Goal: Communication & Community: Ask a question

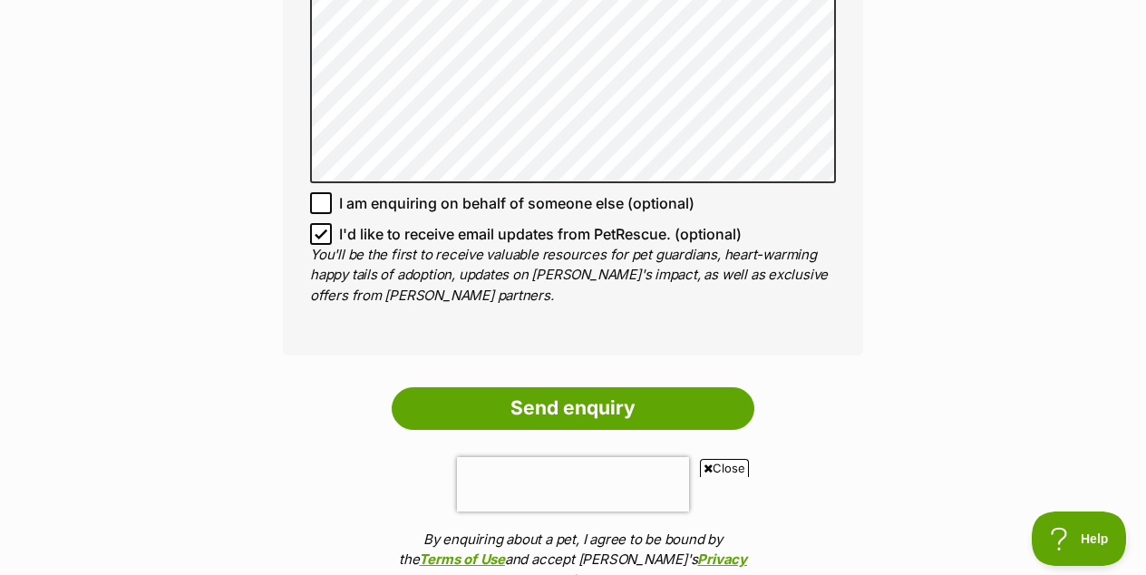
click at [322, 227] on icon at bounding box center [320, 233] width 13 height 13
click at [322, 223] on input "I'd like to receive email updates from PetRescue. (optional)" at bounding box center [321, 234] width 22 height 22
checkbox input "false"
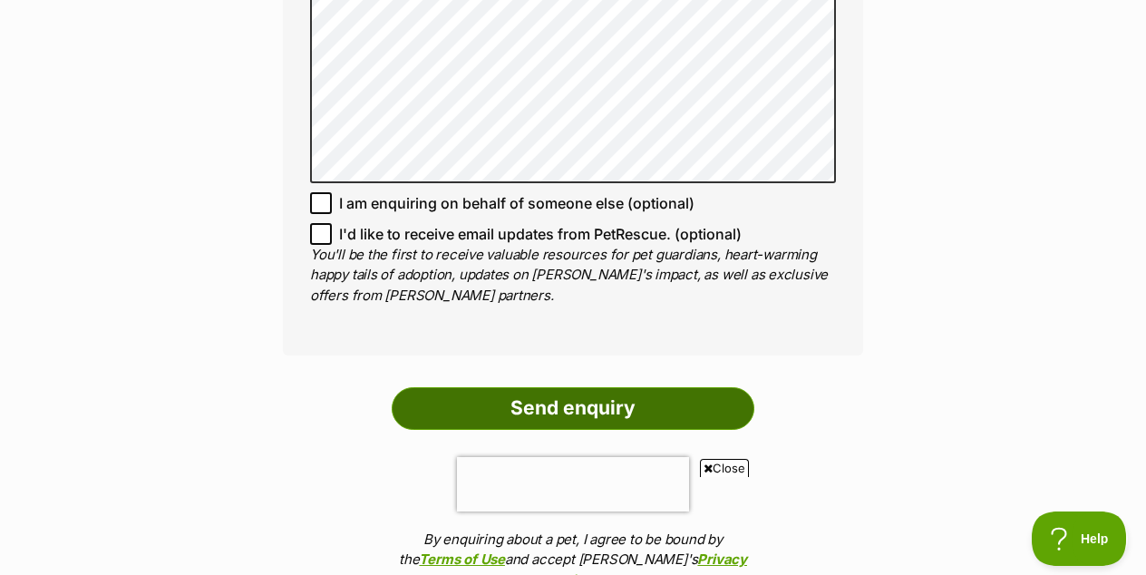
click at [495, 387] on input "Send enquiry" at bounding box center [573, 408] width 363 height 42
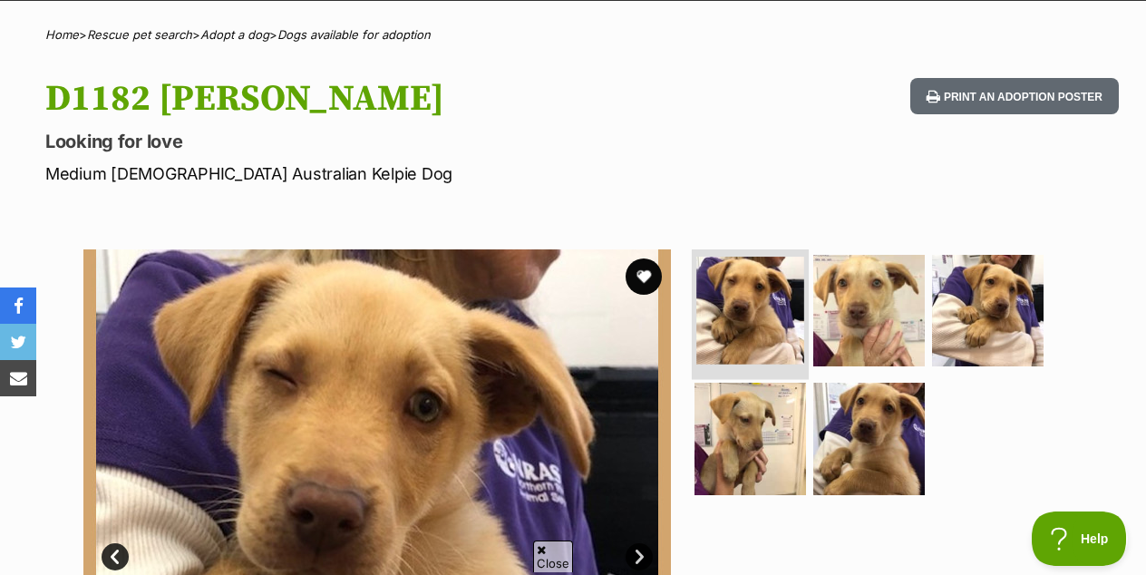
click at [725, 293] on img at bounding box center [750, 310] width 108 height 108
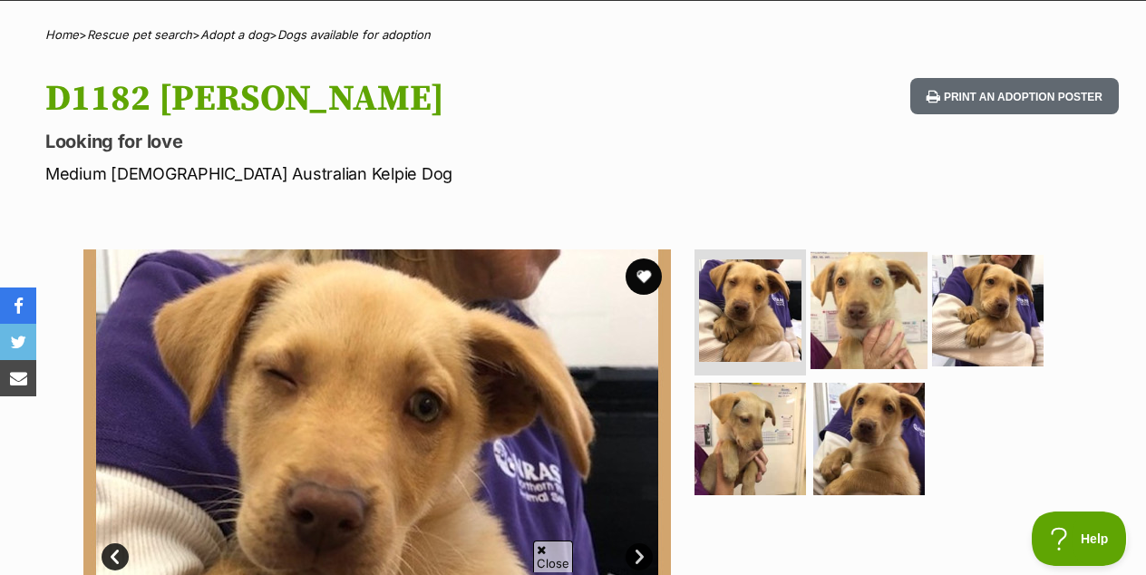
click at [848, 281] on img at bounding box center [868, 309] width 117 height 117
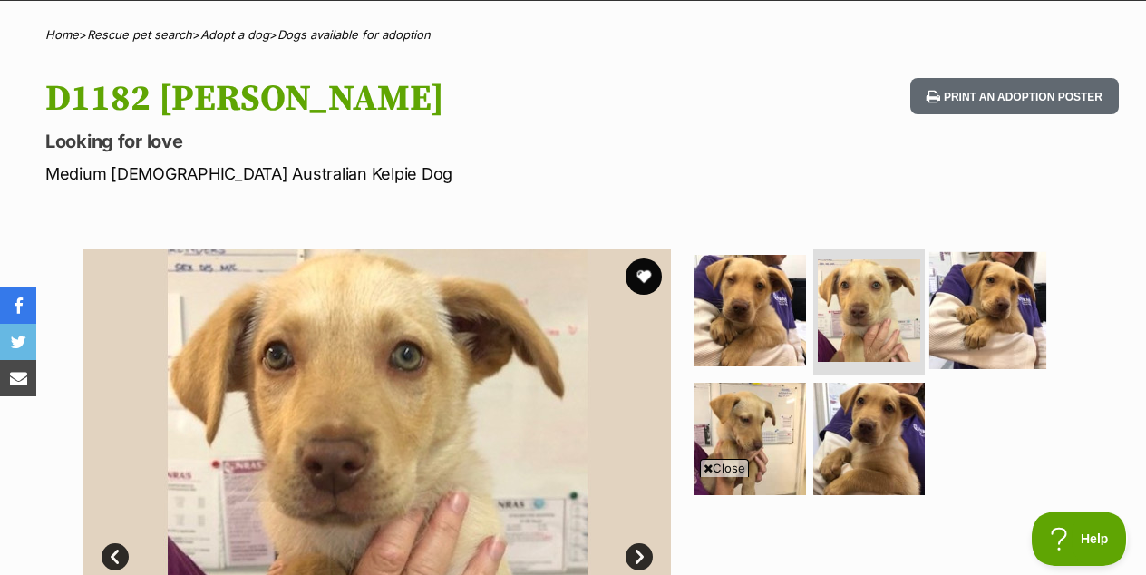
click at [962, 256] on img at bounding box center [987, 309] width 117 height 117
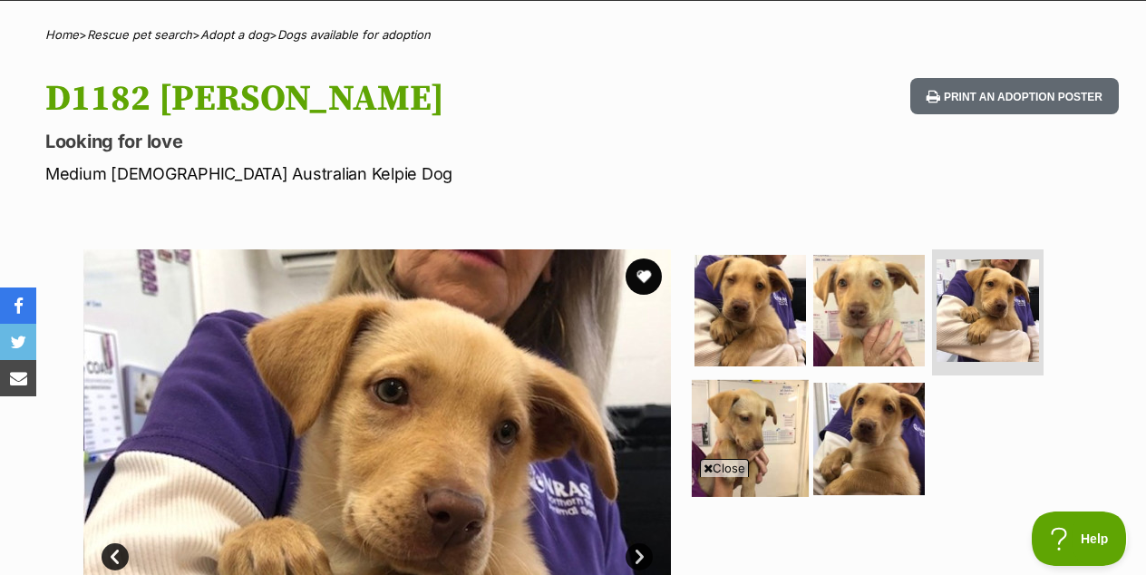
click at [750, 380] on img at bounding box center [750, 438] width 117 height 117
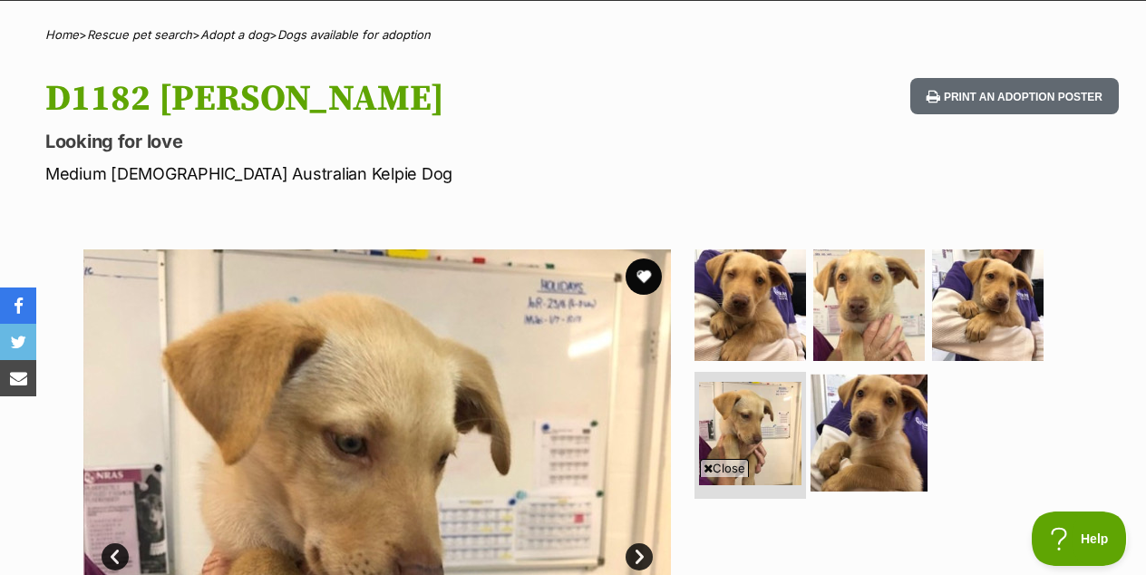
click at [863, 387] on img at bounding box center [868, 432] width 117 height 117
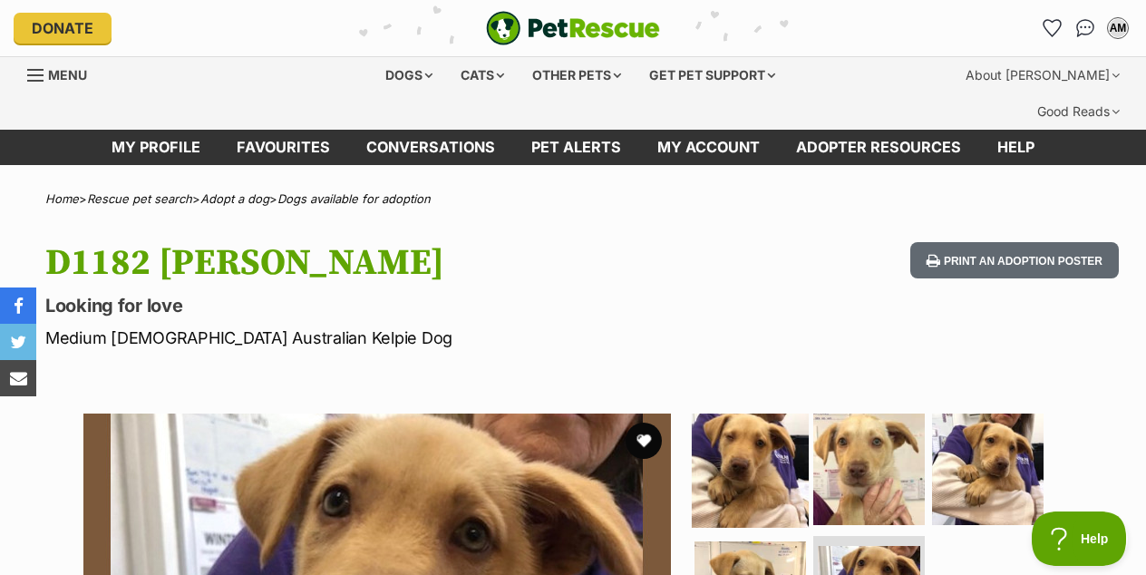
click at [769, 430] on img at bounding box center [750, 468] width 117 height 117
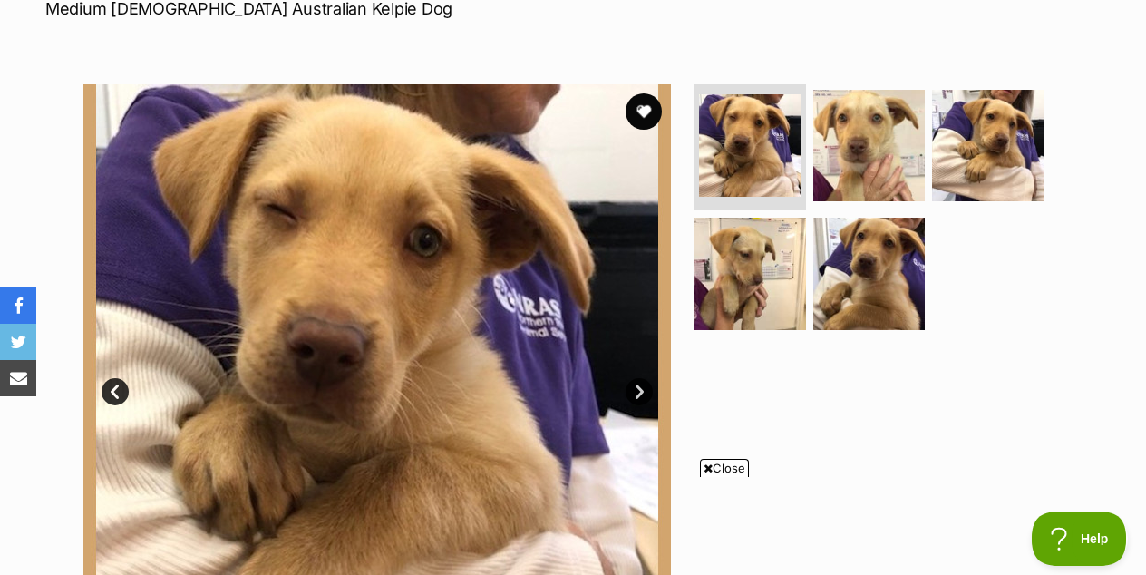
scroll to position [330, 0]
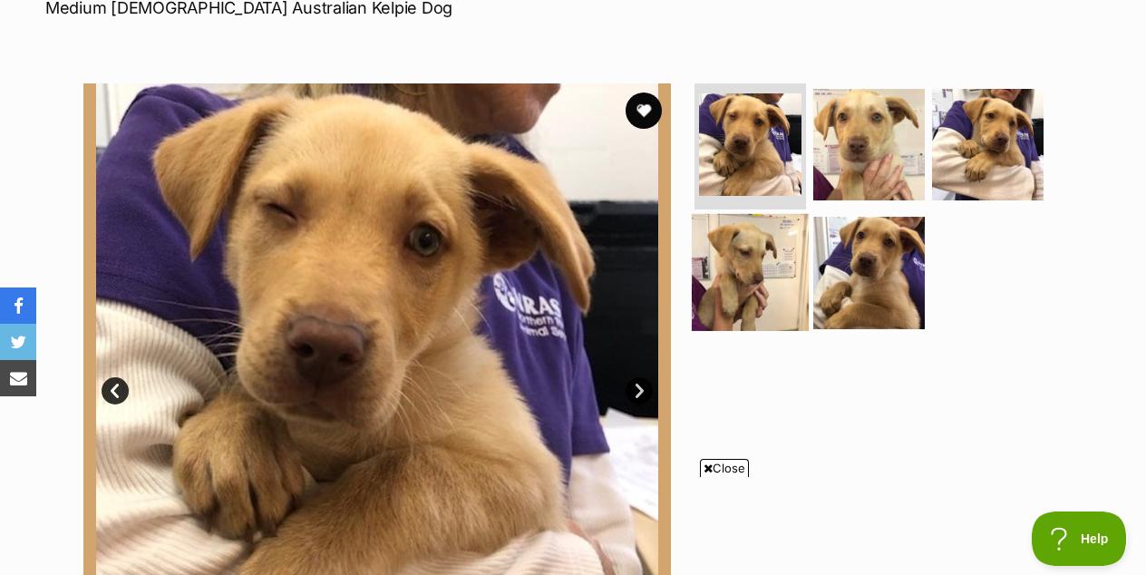
click at [734, 252] on img at bounding box center [750, 272] width 117 height 117
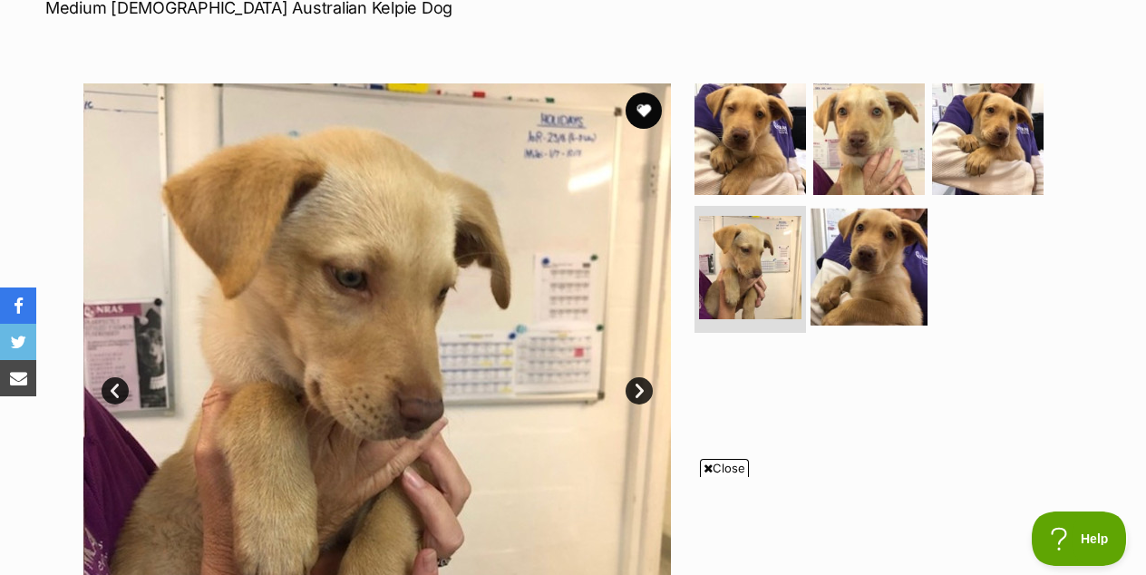
click at [869, 211] on img at bounding box center [868, 266] width 117 height 117
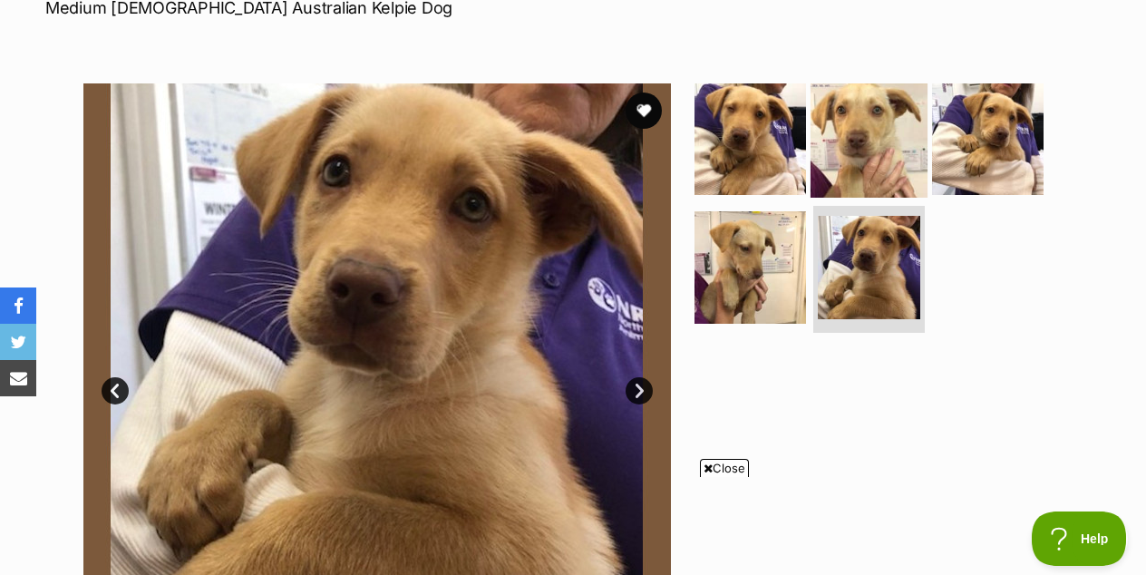
click at [882, 118] on img at bounding box center [868, 138] width 117 height 117
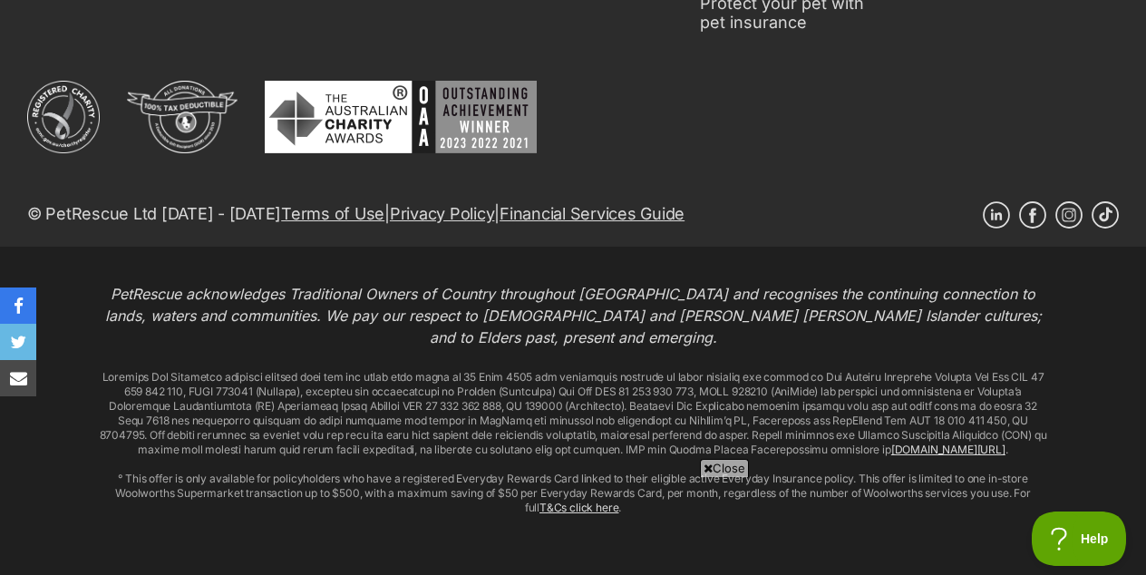
scroll to position [3301, 0]
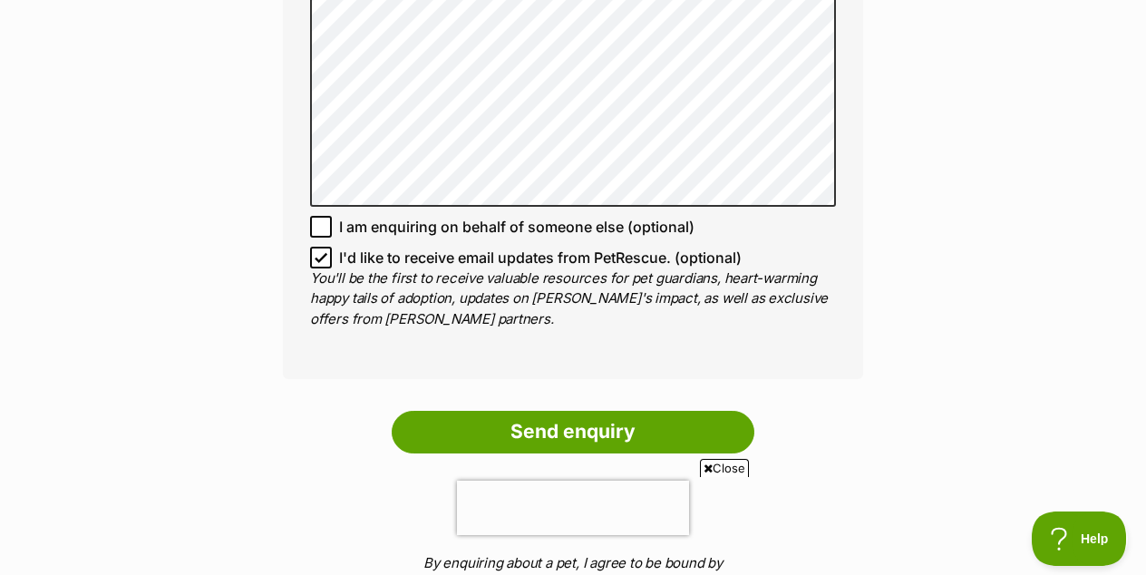
scroll to position [1592, 0]
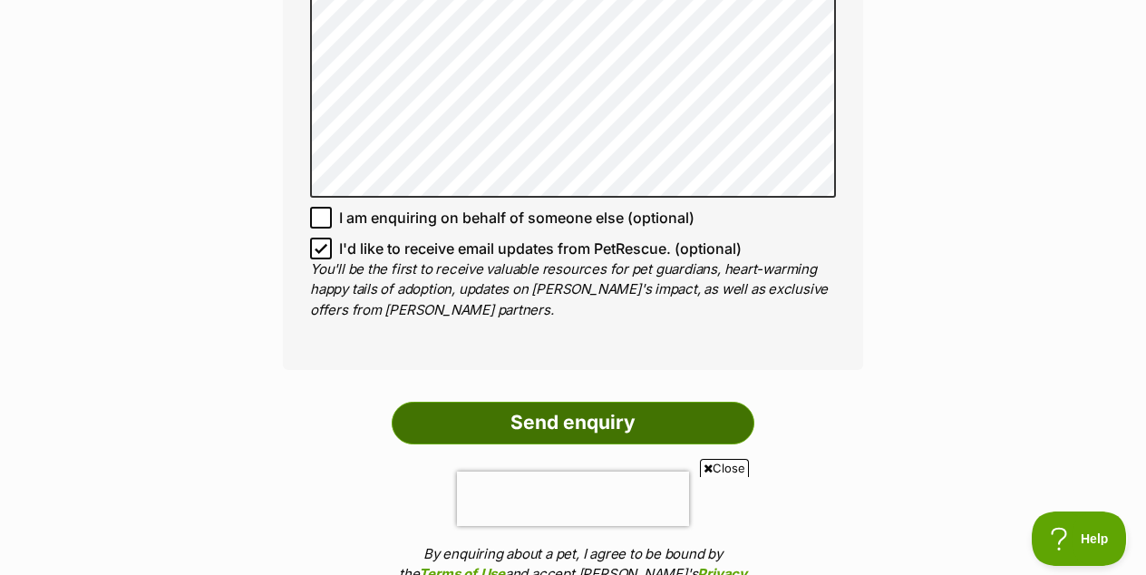
click at [488, 402] on input "Send enquiry" at bounding box center [573, 423] width 363 height 42
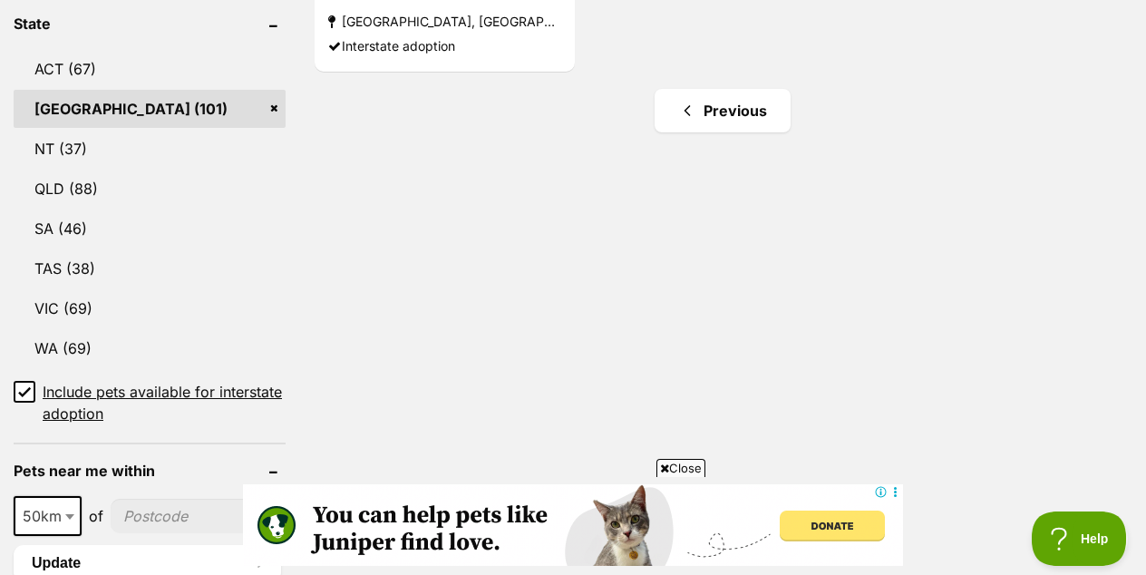
scroll to position [1057, 0]
